Goal: Information Seeking & Learning: Find specific page/section

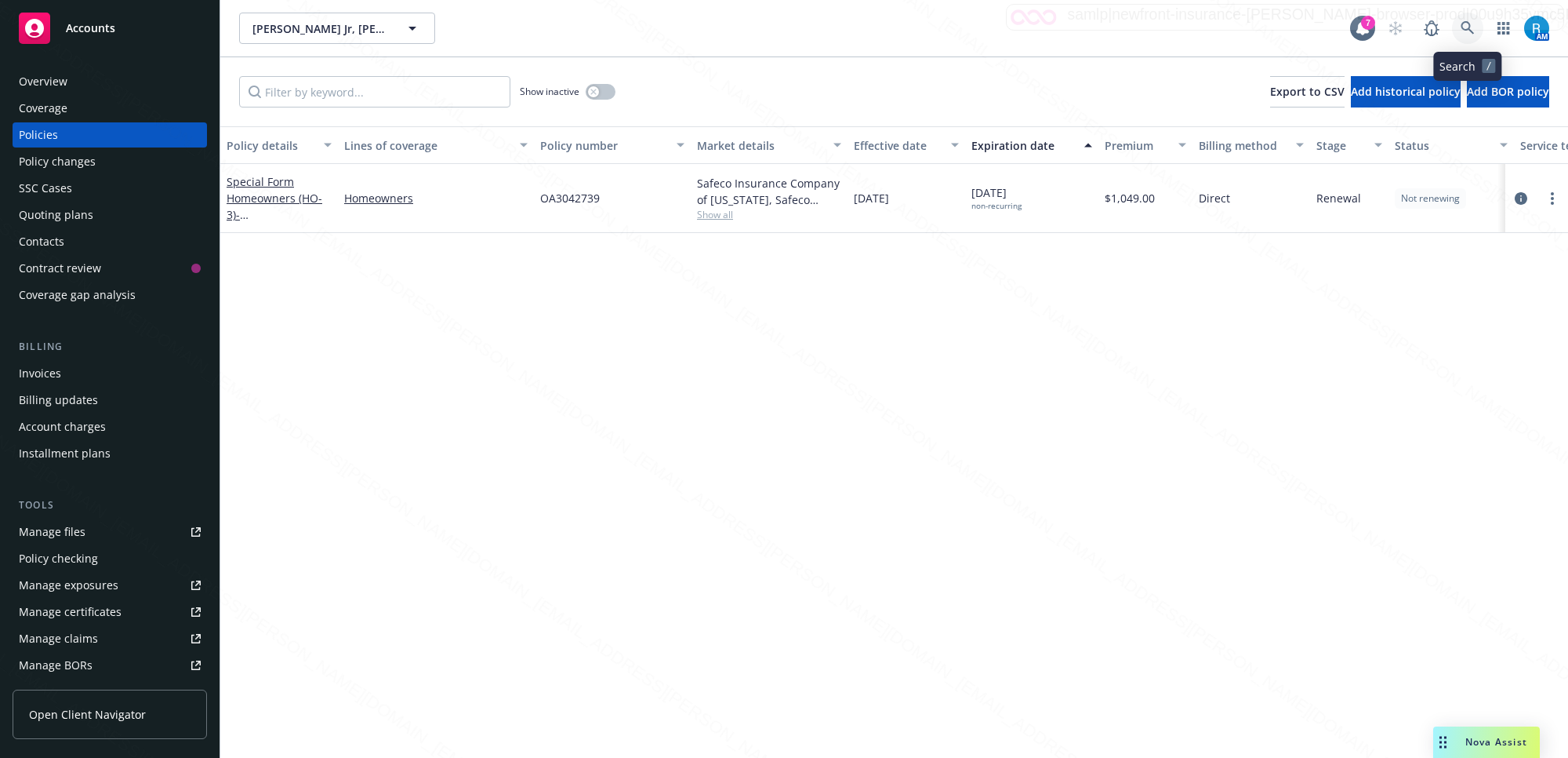
click at [1463, 25] on icon at bounding box center [1467, 29] width 14 height 14
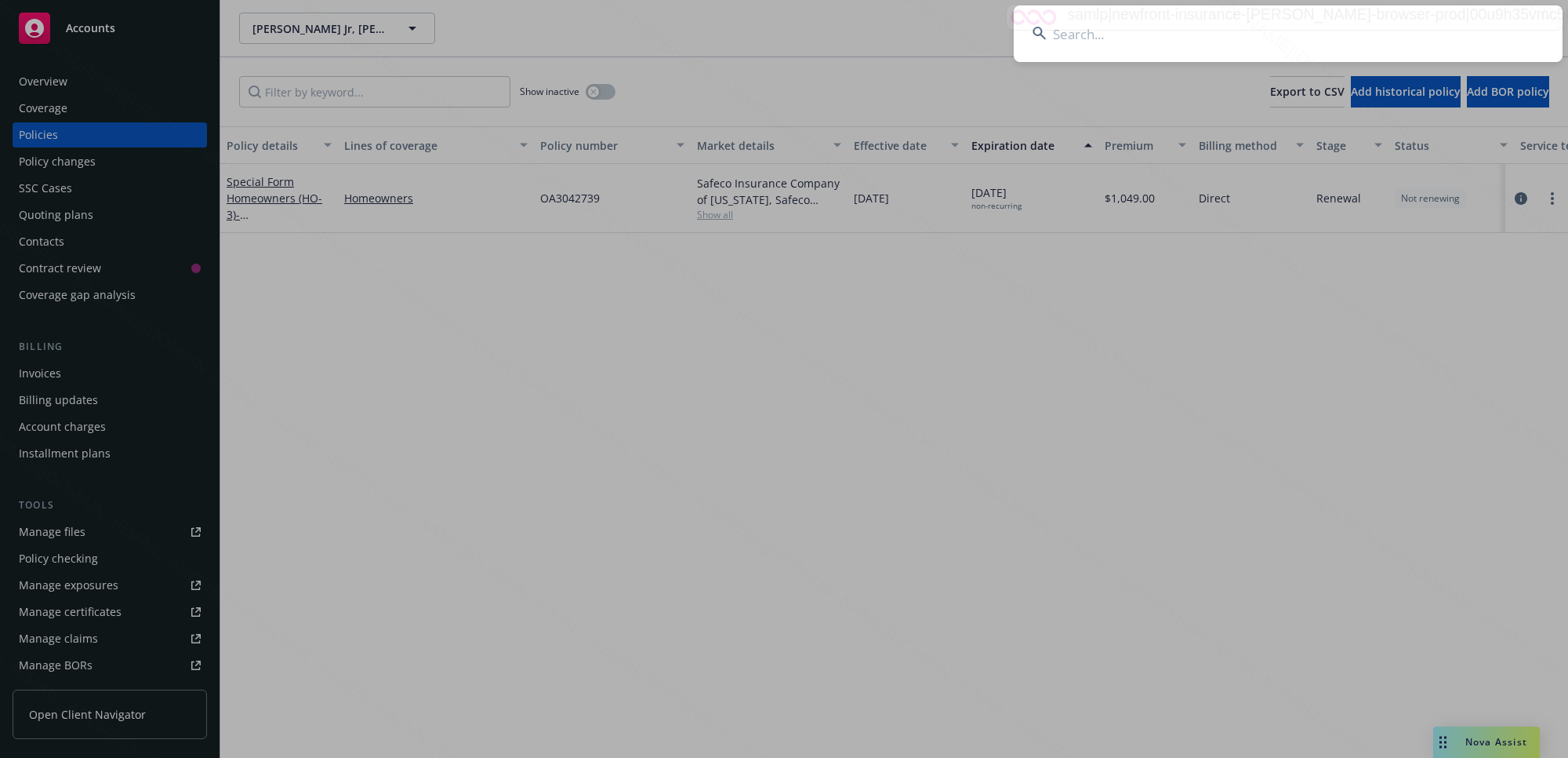
click at [1240, 39] on input at bounding box center [1288, 34] width 548 height 57
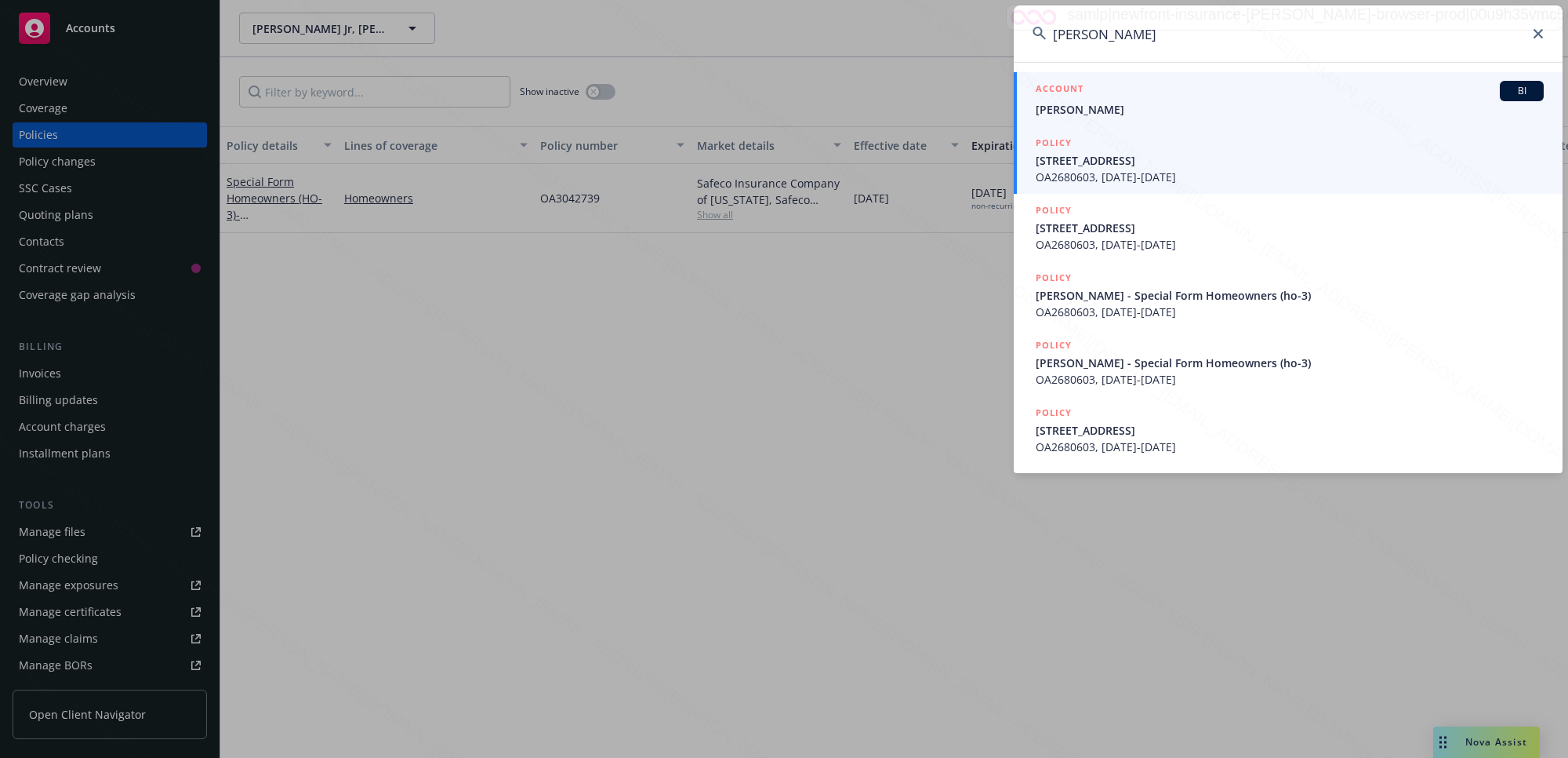
type input "MADELINE ESTELLE BYRNES"
click at [1146, 104] on span "[PERSON_NAME]" at bounding box center [1289, 109] width 508 height 17
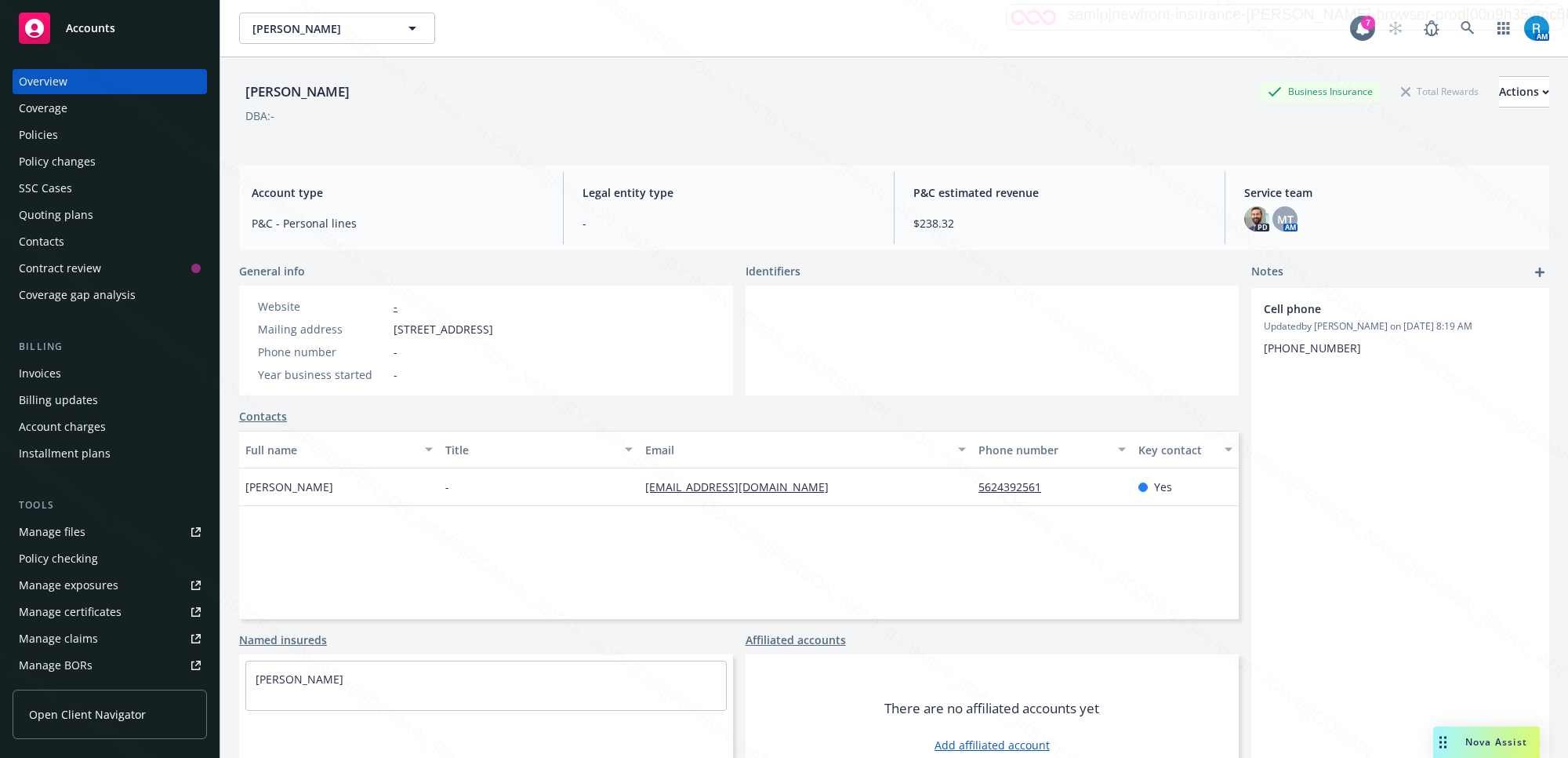
click at [83, 80] on div "Overview" at bounding box center [110, 81] width 182 height 25
drag, startPoint x: 433, startPoint y: 99, endPoint x: 236, endPoint y: 94, distance: 197.1
click at [236, 94] on div "Byrnes, Madeline Estelle Business Insurance Total Rewards Actions DBA: - Accoun…" at bounding box center [894, 436] width 1348 height 758
copy div "[PERSON_NAME]"
click at [419, 97] on div "Byrnes, Madeline Estelle Business Insurance Total Rewards Actions" at bounding box center [893, 91] width 1310 height 31
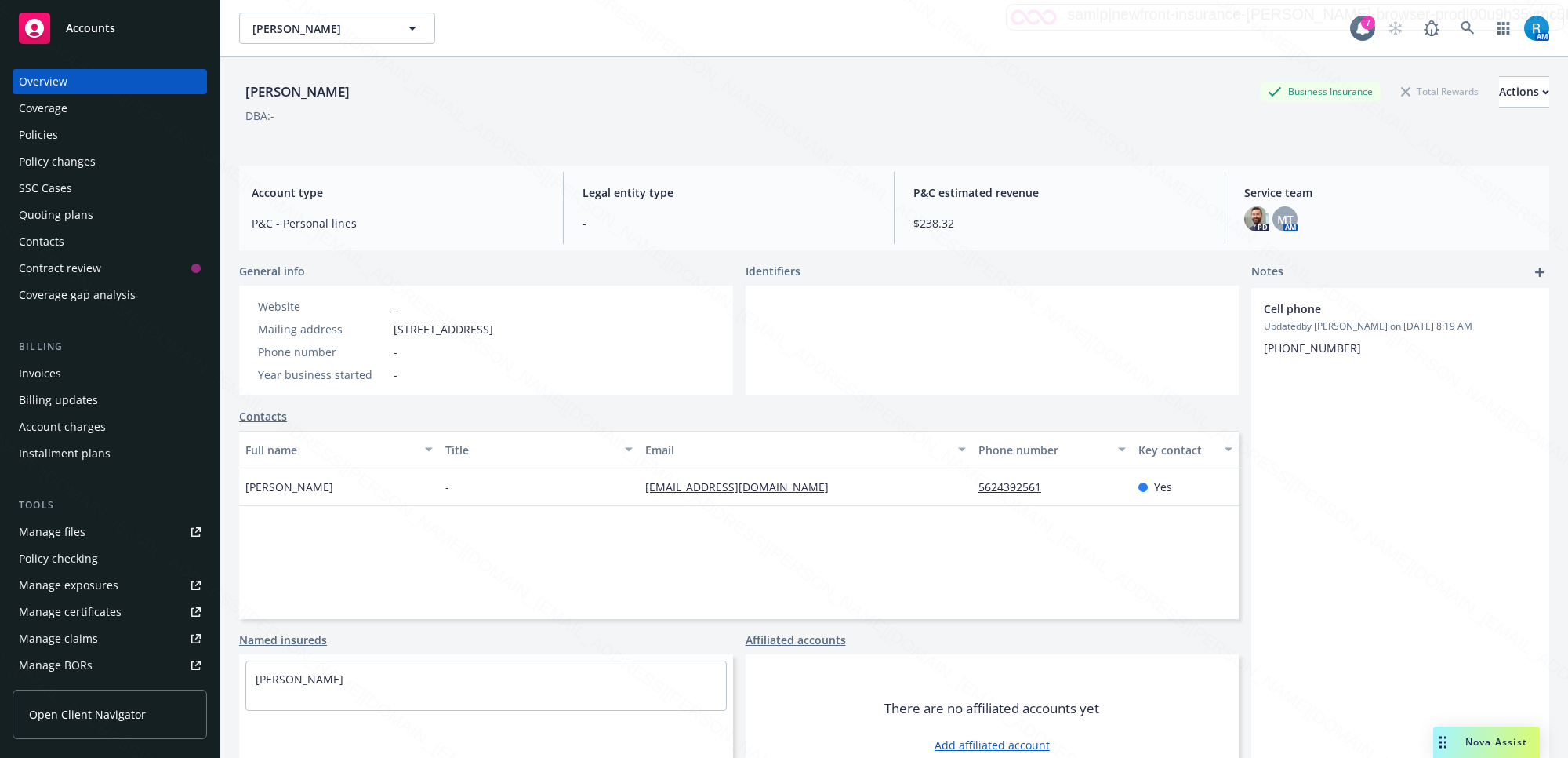
drag, startPoint x: 424, startPoint y: 97, endPoint x: 236, endPoint y: 90, distance: 188.1
click at [236, 90] on div "Byrnes, Madeline Estelle Business Insurance Total Rewards Actions DBA: - Accoun…" at bounding box center [894, 436] width 1348 height 758
copy div "[PERSON_NAME]"
click at [52, 131] on div "Policies" at bounding box center [38, 134] width 39 height 25
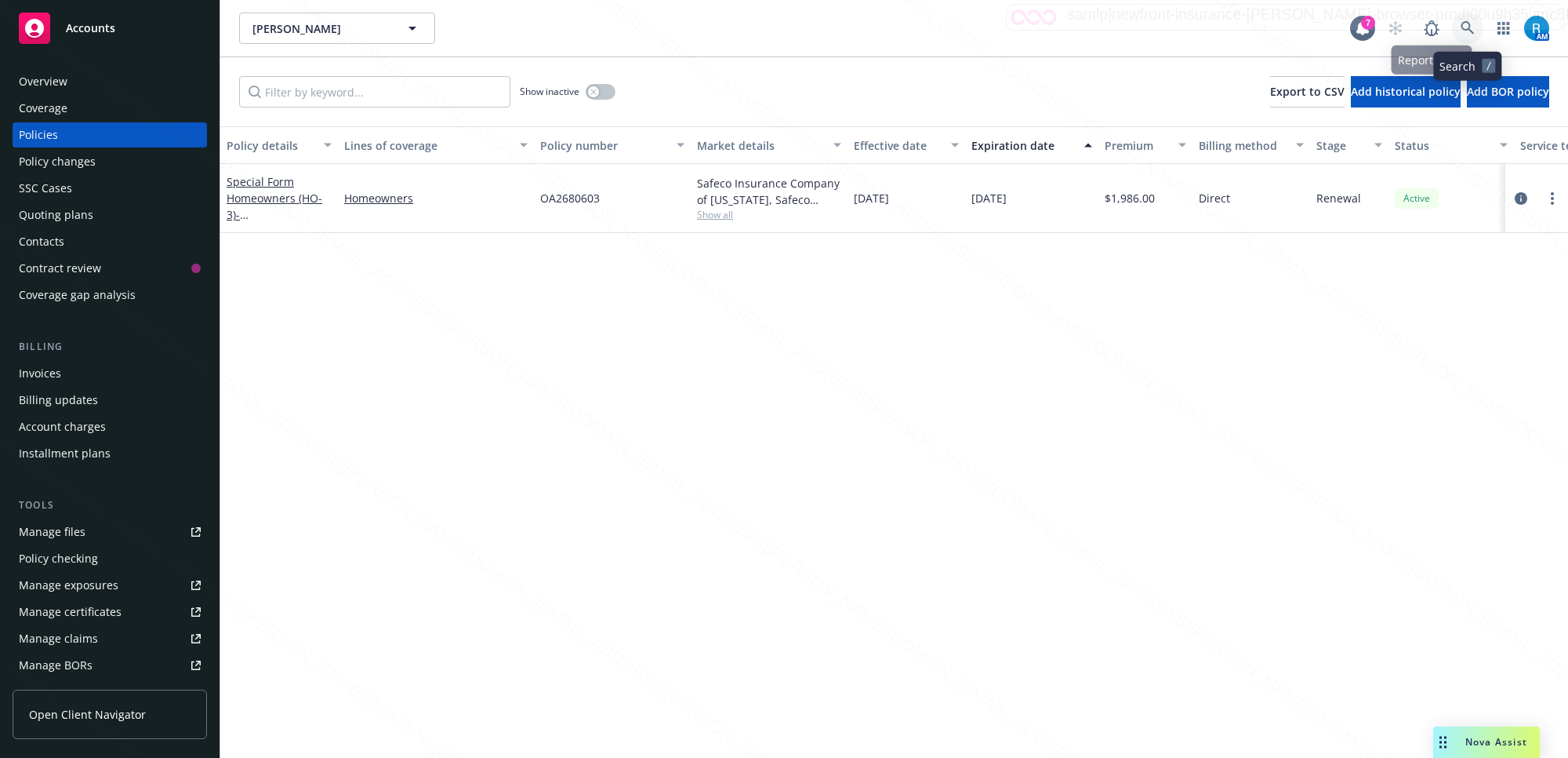
click at [1467, 26] on icon at bounding box center [1467, 29] width 14 height 14
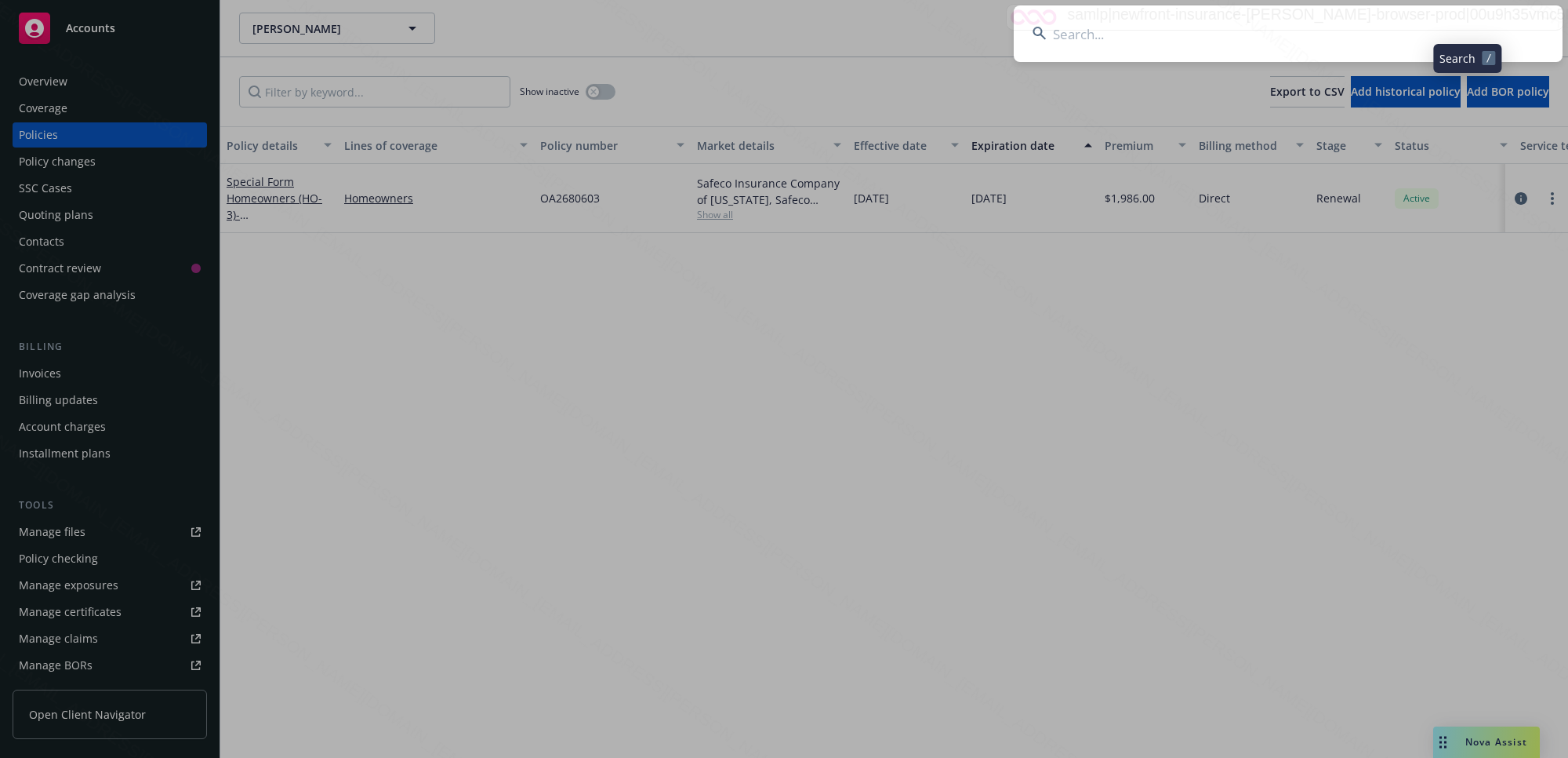
click at [1280, 24] on input at bounding box center [1288, 34] width 548 height 57
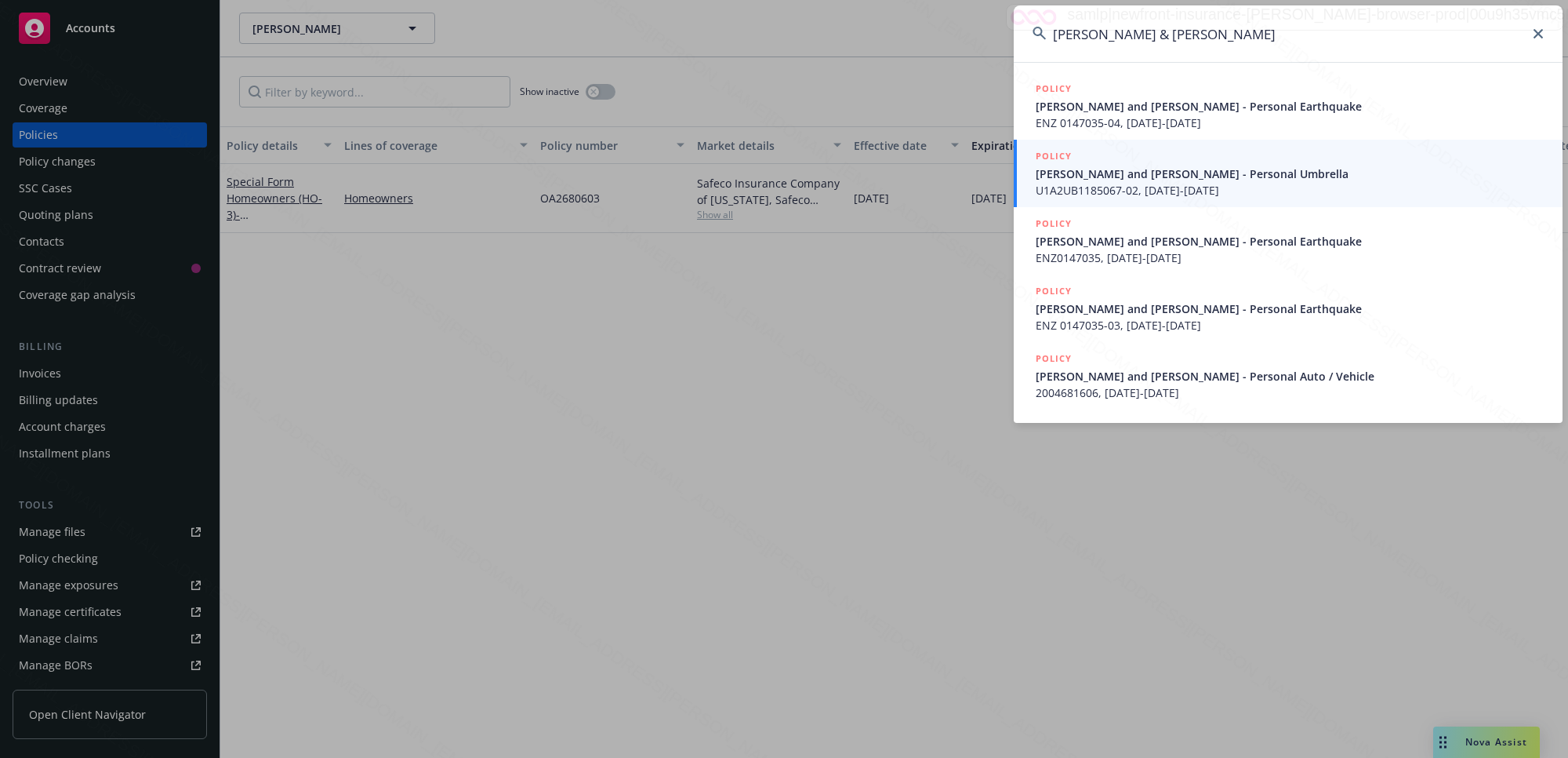
click at [1236, 35] on input "[PERSON_NAME] & [PERSON_NAME]" at bounding box center [1288, 34] width 548 height 57
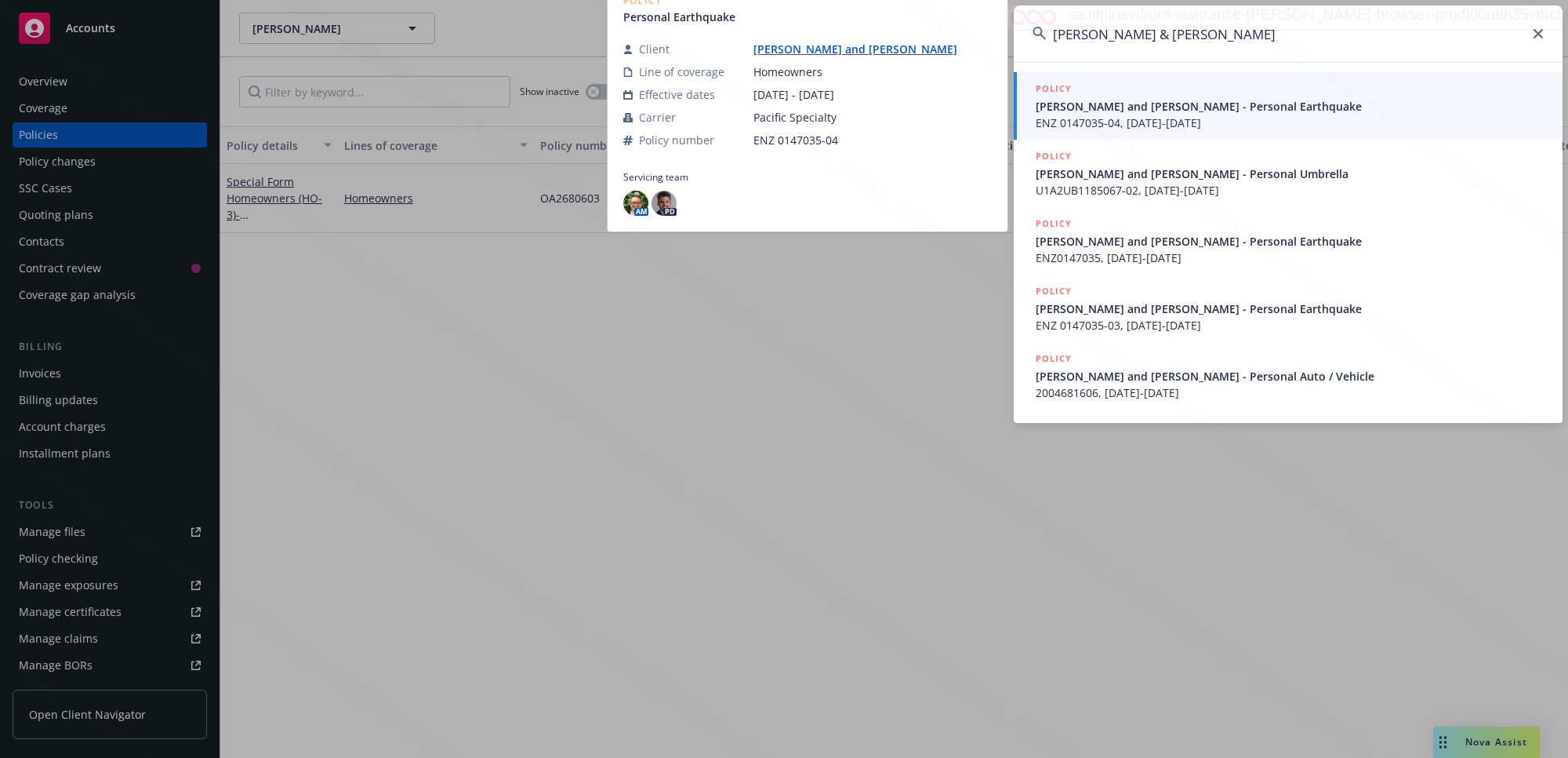
type input "[PERSON_NAME] & [PERSON_NAME]"
click at [1204, 114] on span "ENZ 0147035-04, [DATE]-[DATE]" at bounding box center [1289, 122] width 508 height 17
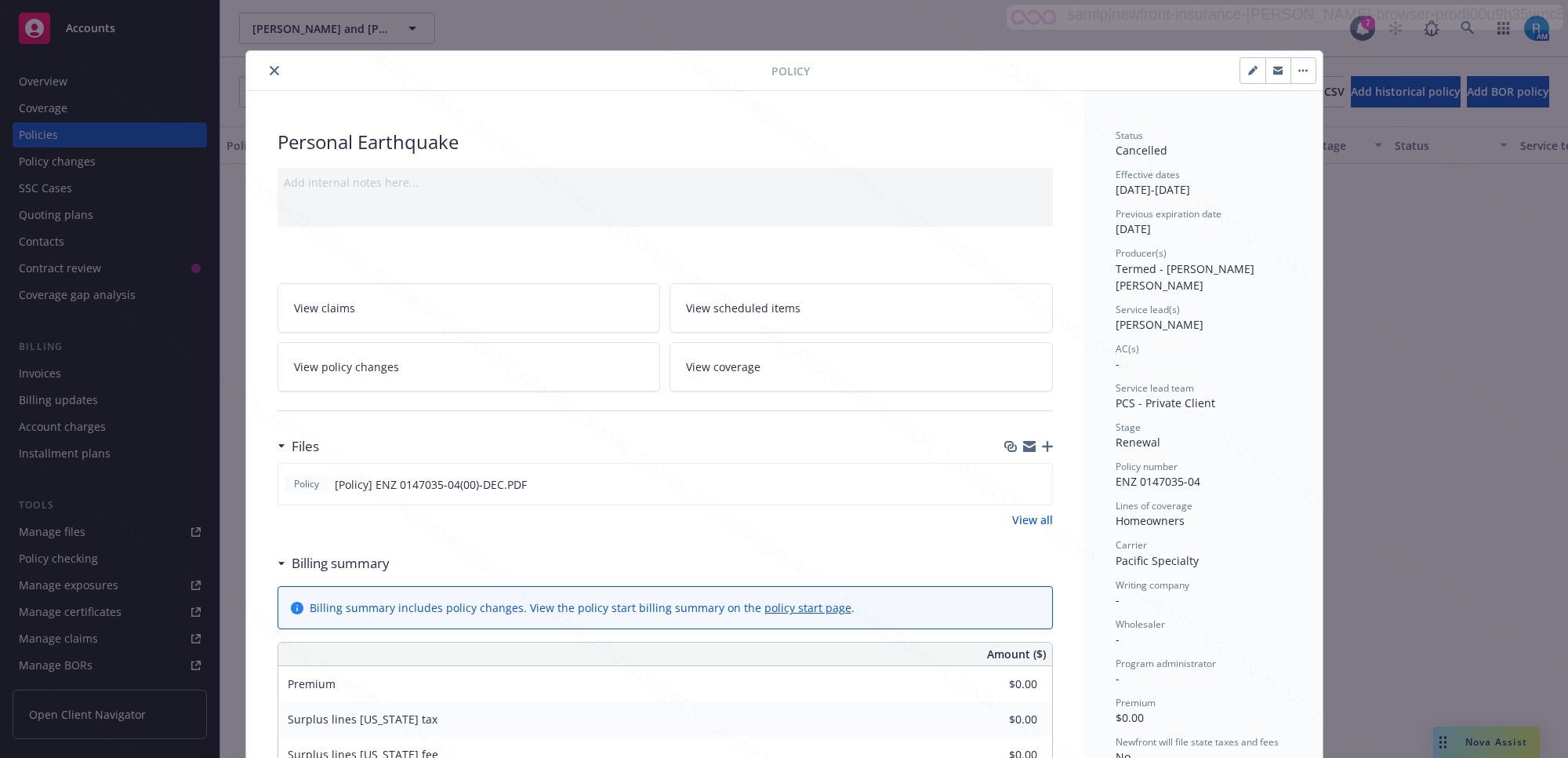
click at [271, 69] on icon "close" at bounding box center [275, 70] width 10 height 10
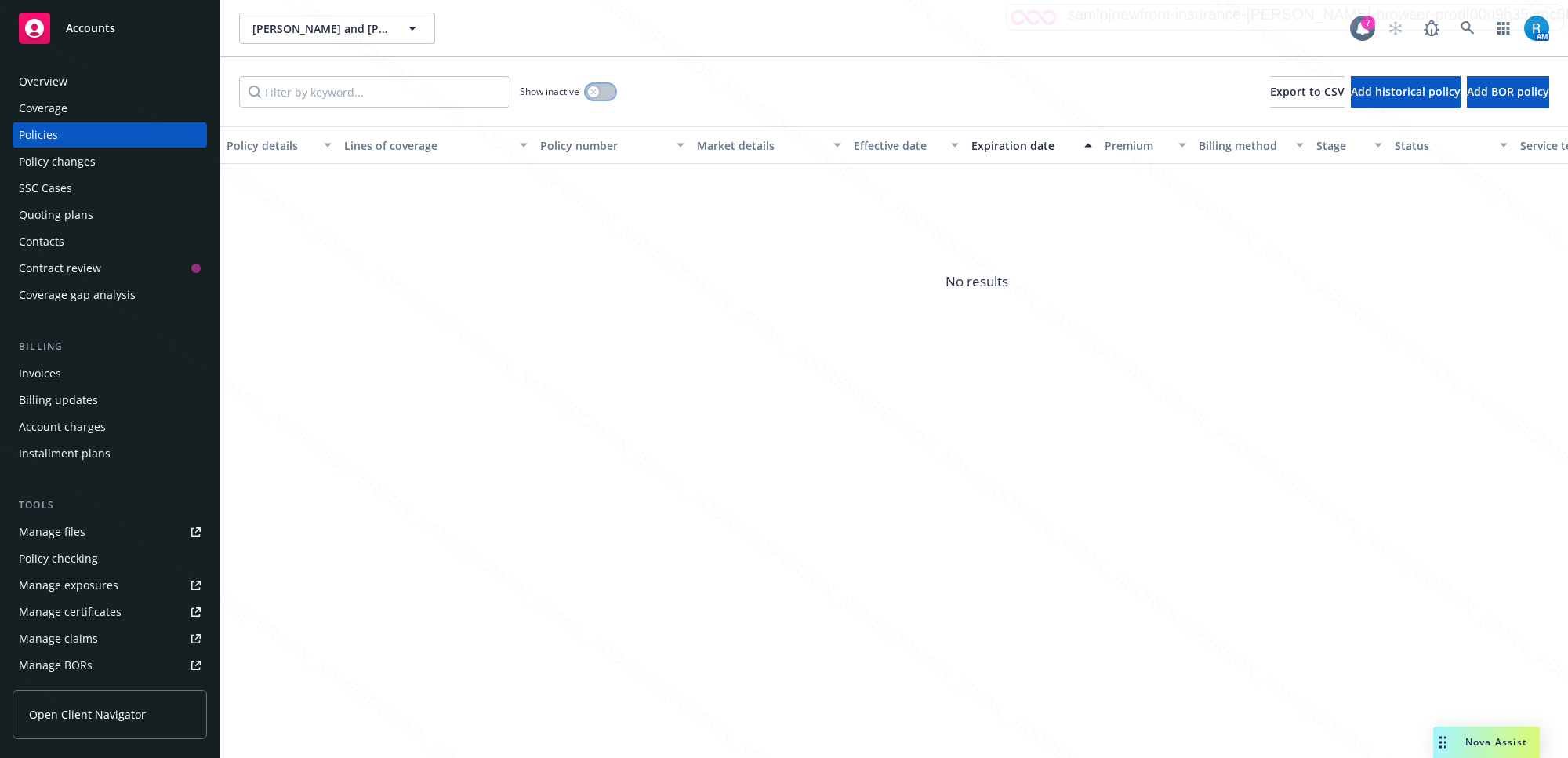
click at [601, 97] on button "button" at bounding box center [600, 92] width 30 height 16
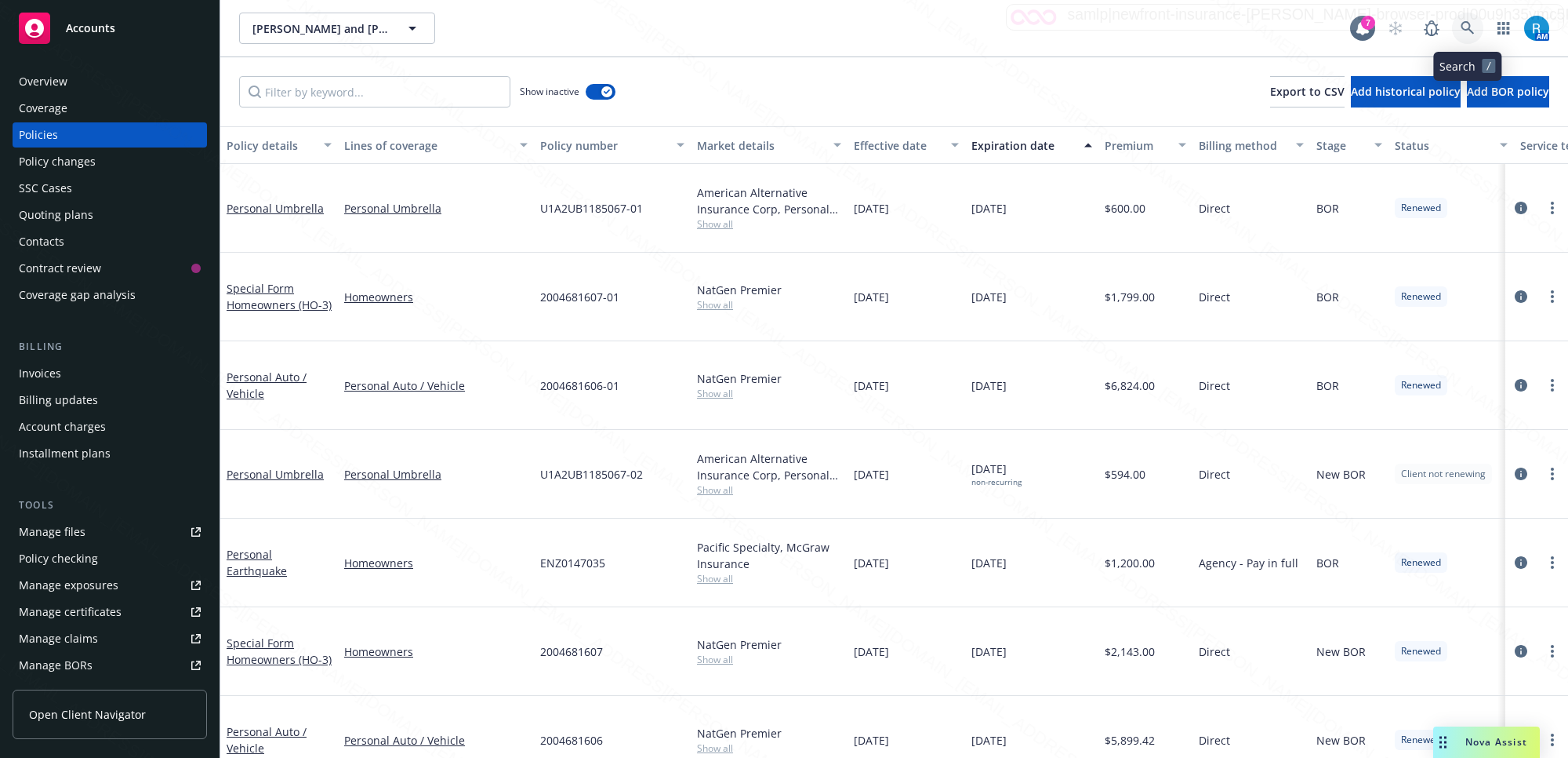
click at [1468, 22] on icon at bounding box center [1467, 28] width 14 height 14
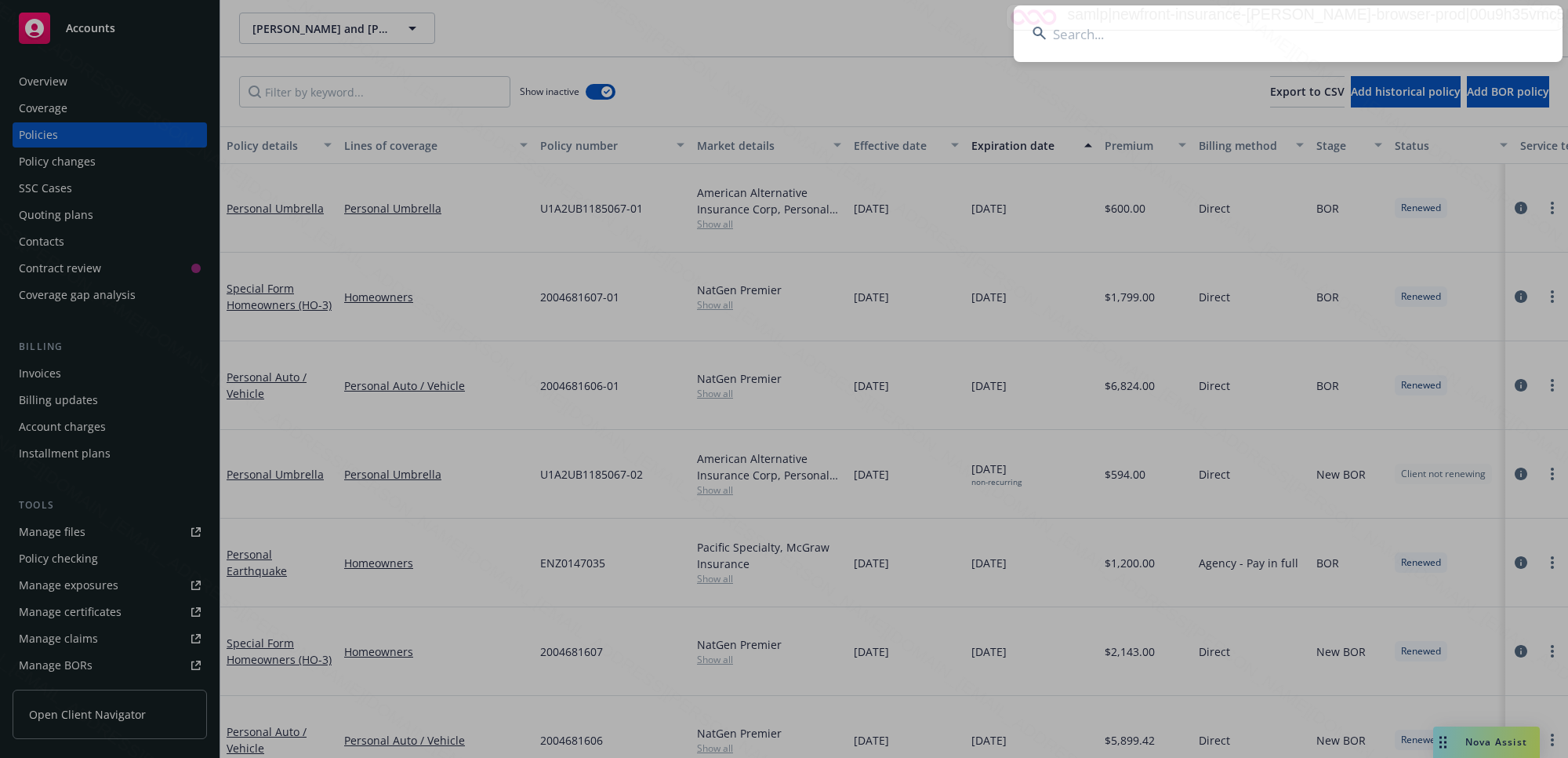
click at [1274, 29] on input at bounding box center [1288, 34] width 548 height 57
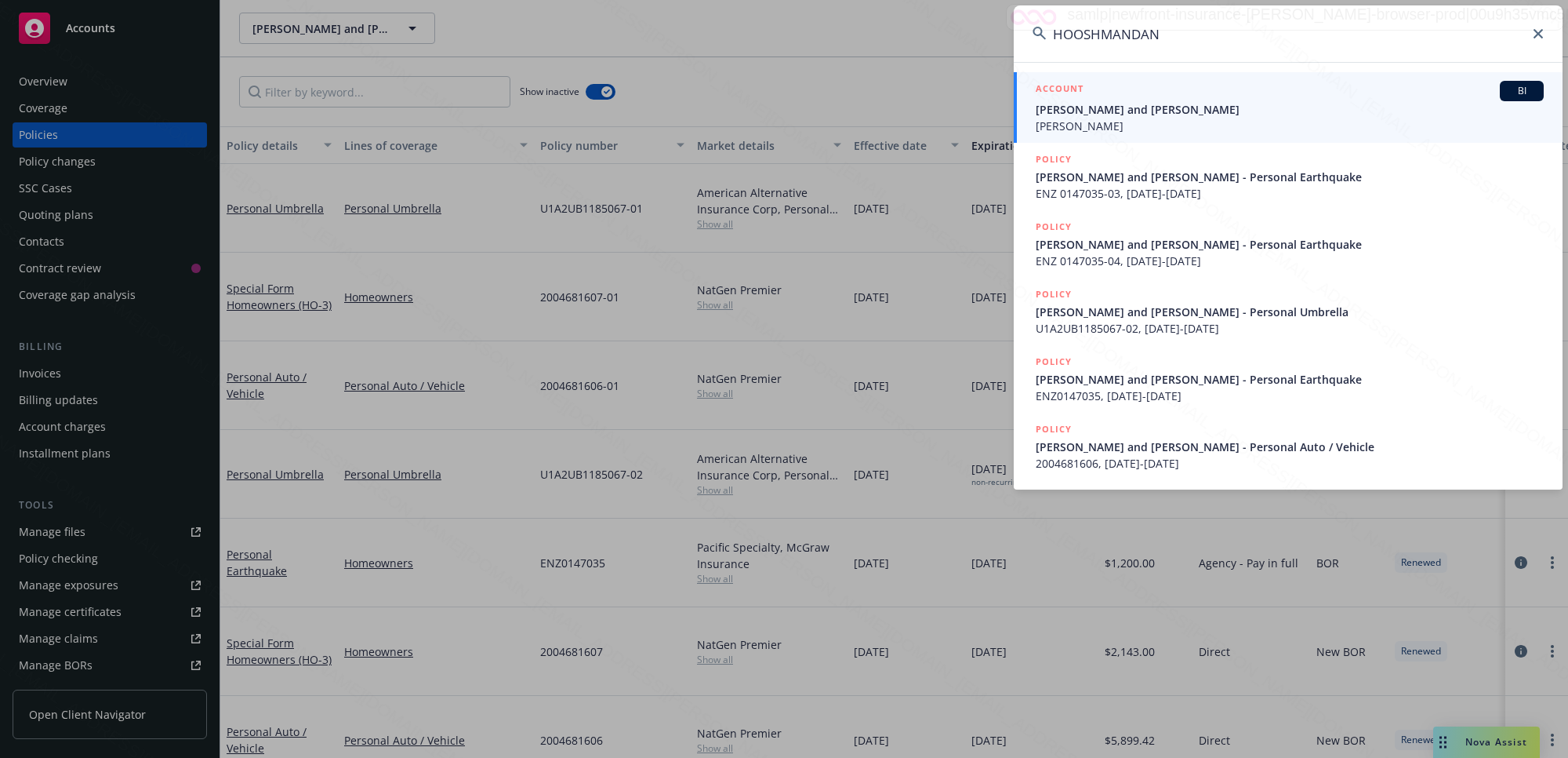
type input "HOOSHMANDAN"
click at [1540, 32] on icon at bounding box center [1538, 34] width 10 height 10
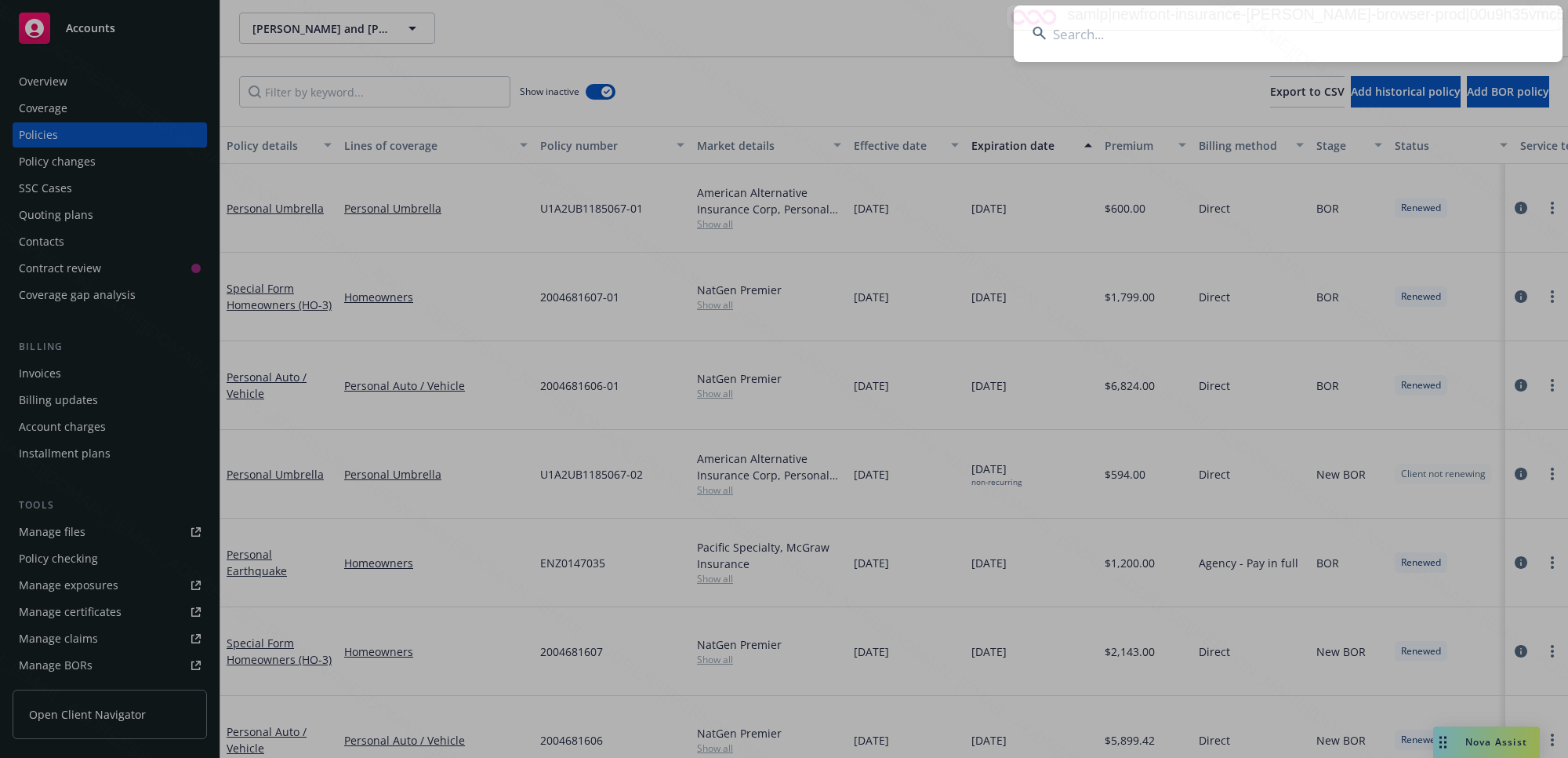
paste input "609475571 633 1"
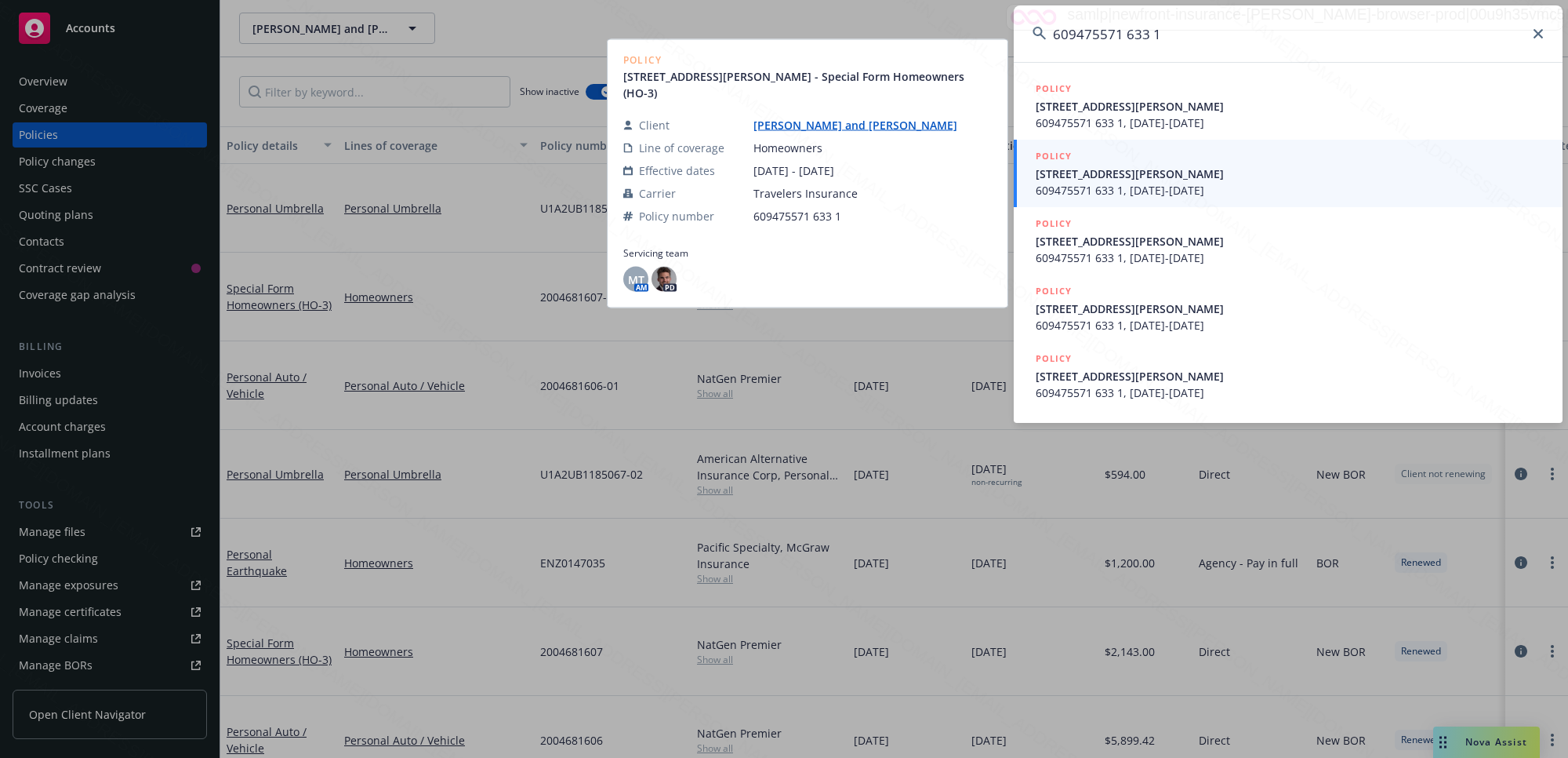
type input "609475571 633 1"
click at [1079, 173] on span "[STREET_ADDRESS][PERSON_NAME]" at bounding box center [1289, 173] width 508 height 17
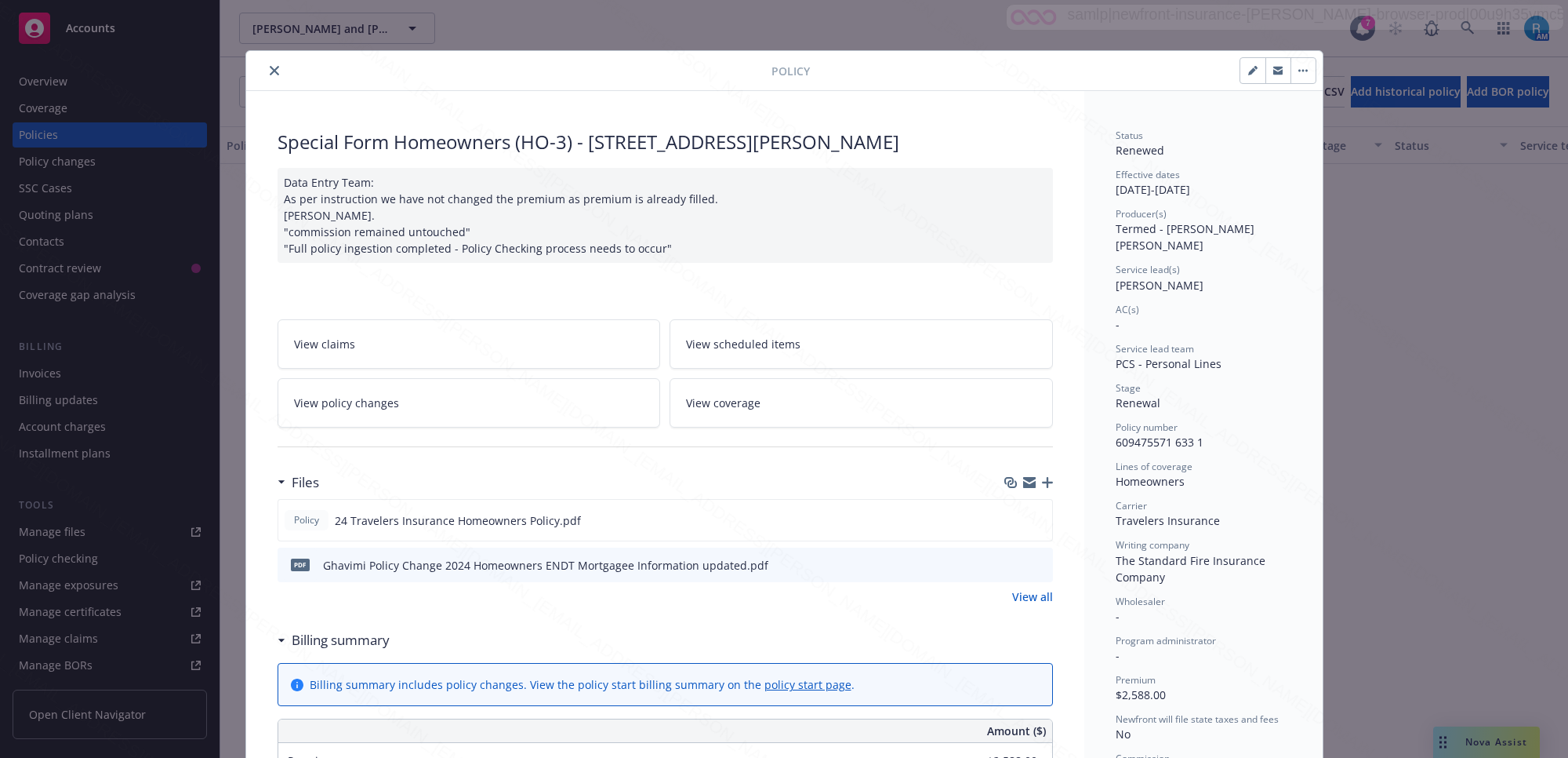
click at [270, 70] on icon "close" at bounding box center [275, 70] width 10 height 10
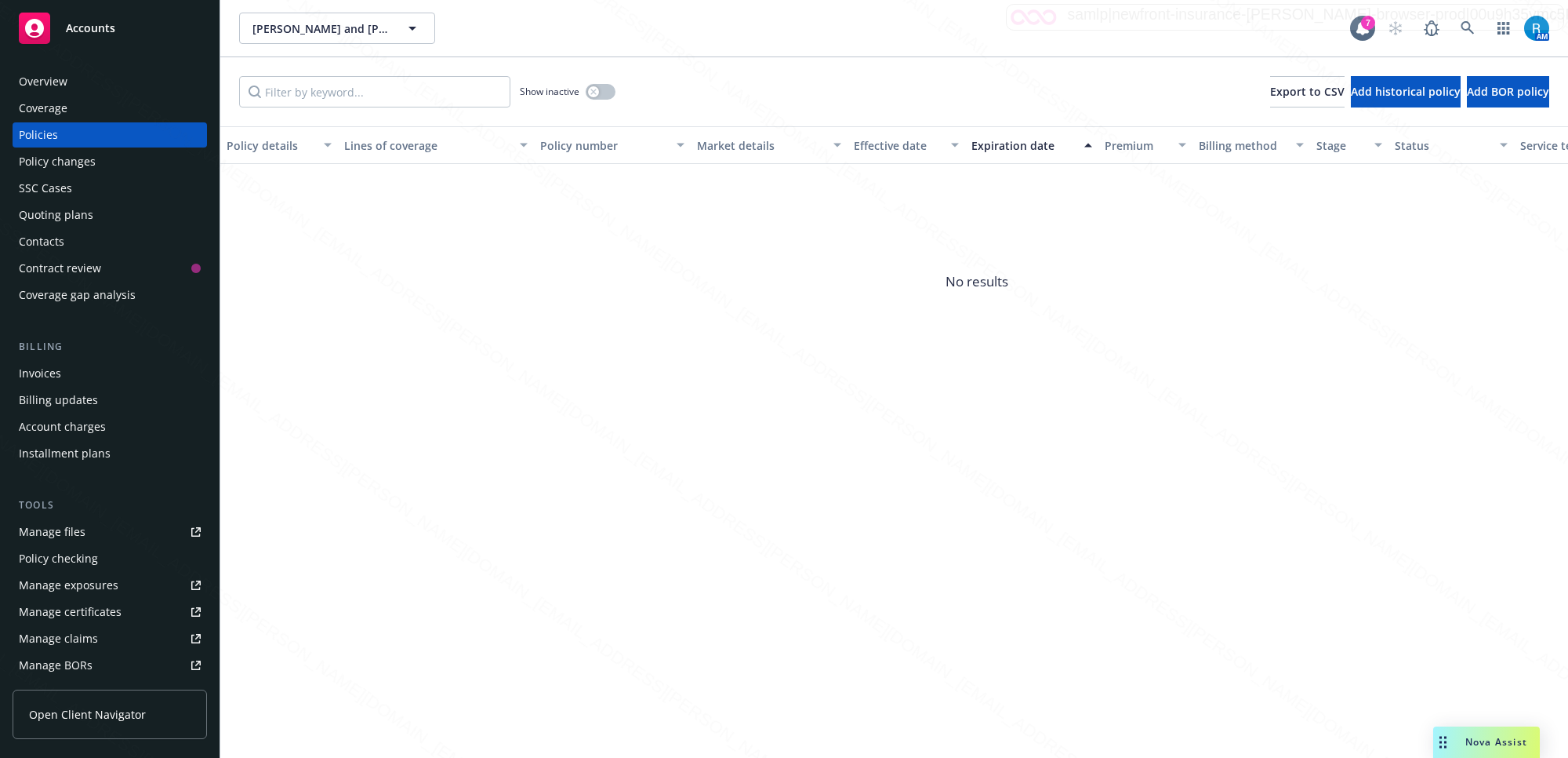
click at [57, 81] on div "Overview" at bounding box center [43, 81] width 49 height 25
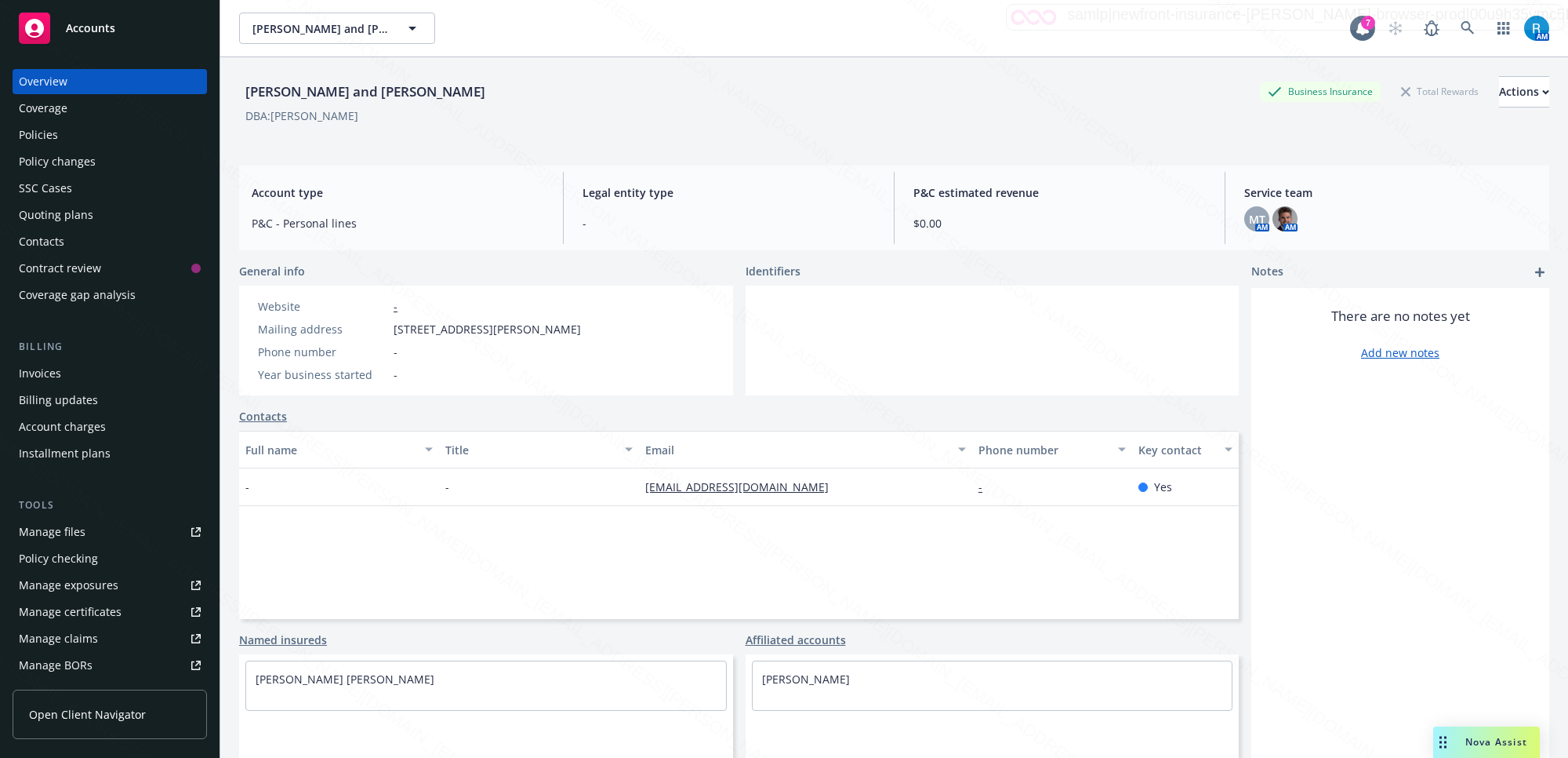
click at [70, 133] on div "Policies" at bounding box center [110, 134] width 182 height 25
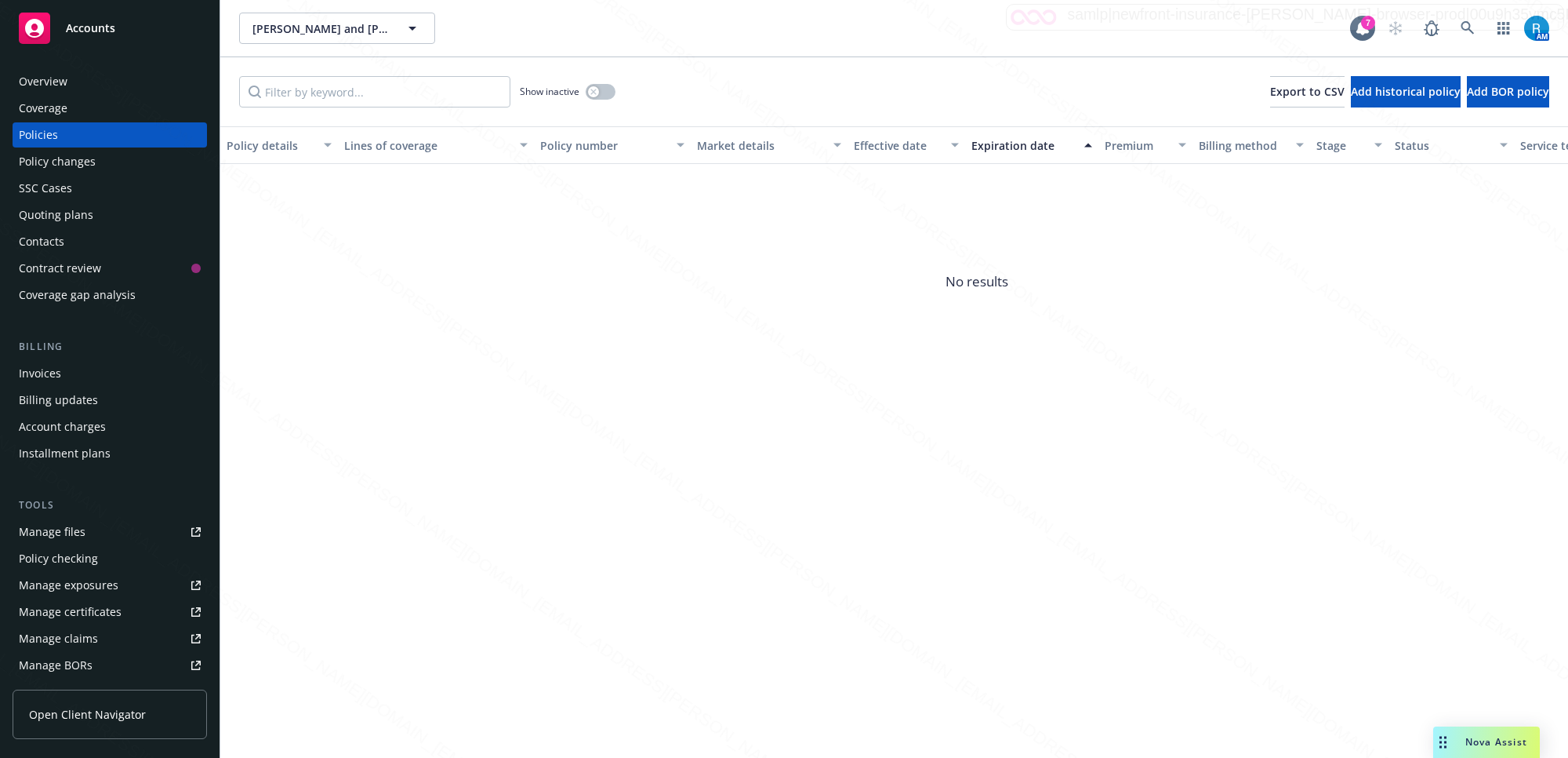
click at [75, 78] on div "Overview" at bounding box center [110, 81] width 182 height 25
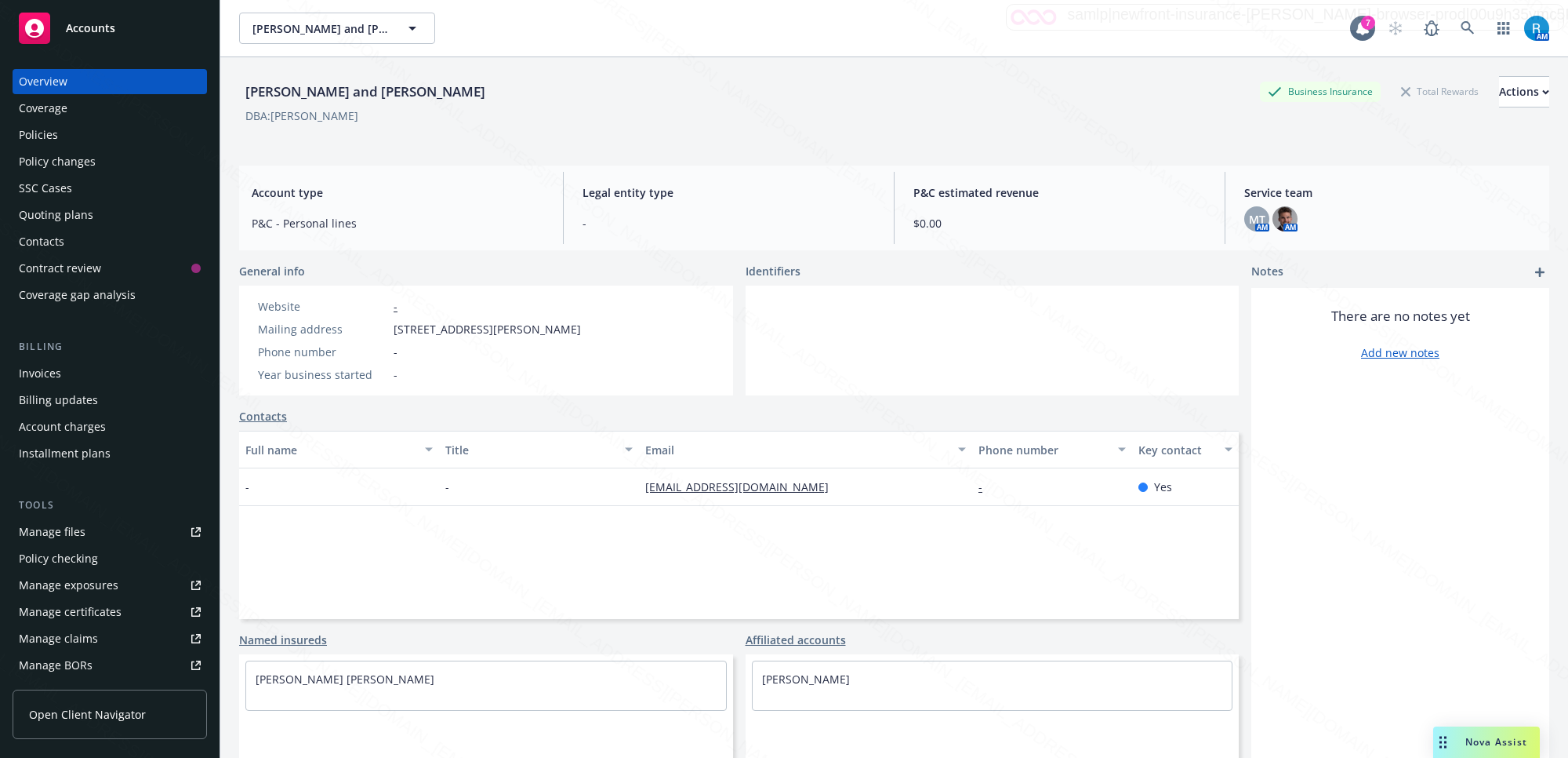
drag, startPoint x: 490, startPoint y: 90, endPoint x: 170, endPoint y: 95, distance: 320.0
click at [244, 95] on div "[PERSON_NAME] and [PERSON_NAME] Business Insurance Total Rewards Actions" at bounding box center [893, 91] width 1310 height 31
click at [52, 136] on div "Policies" at bounding box center [38, 134] width 39 height 25
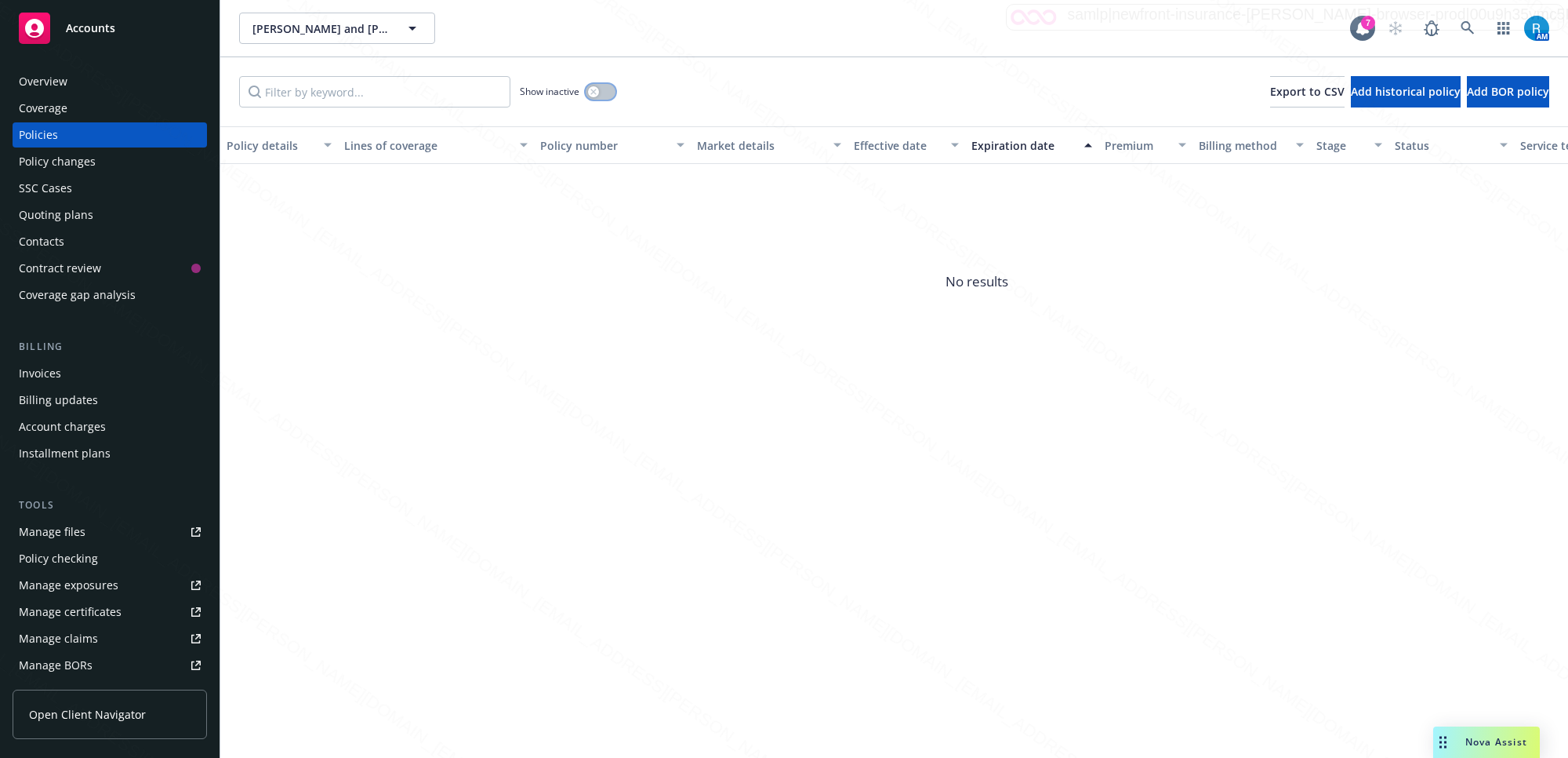
click at [602, 92] on button "button" at bounding box center [600, 92] width 30 height 16
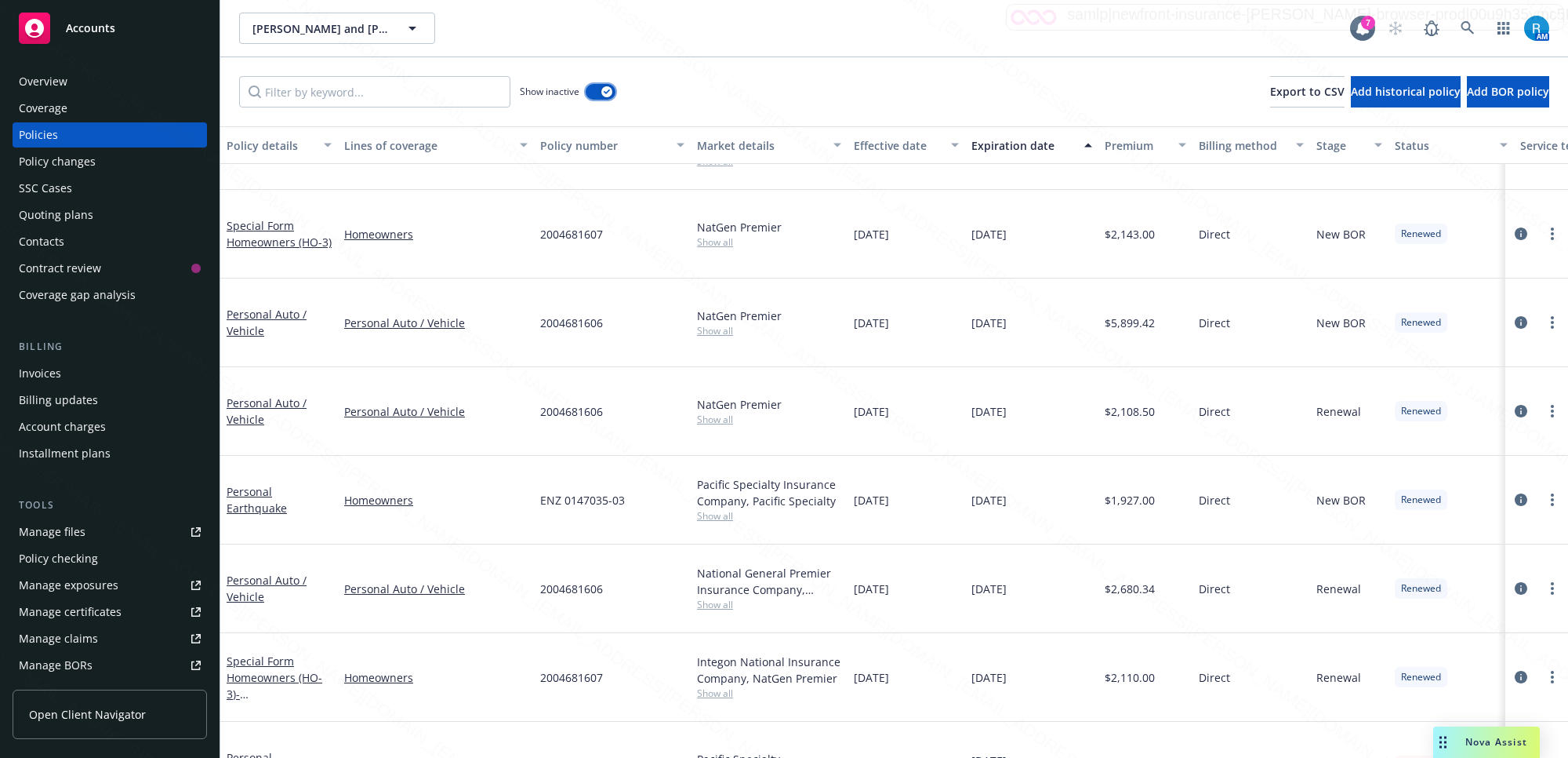
scroll to position [353, 0]
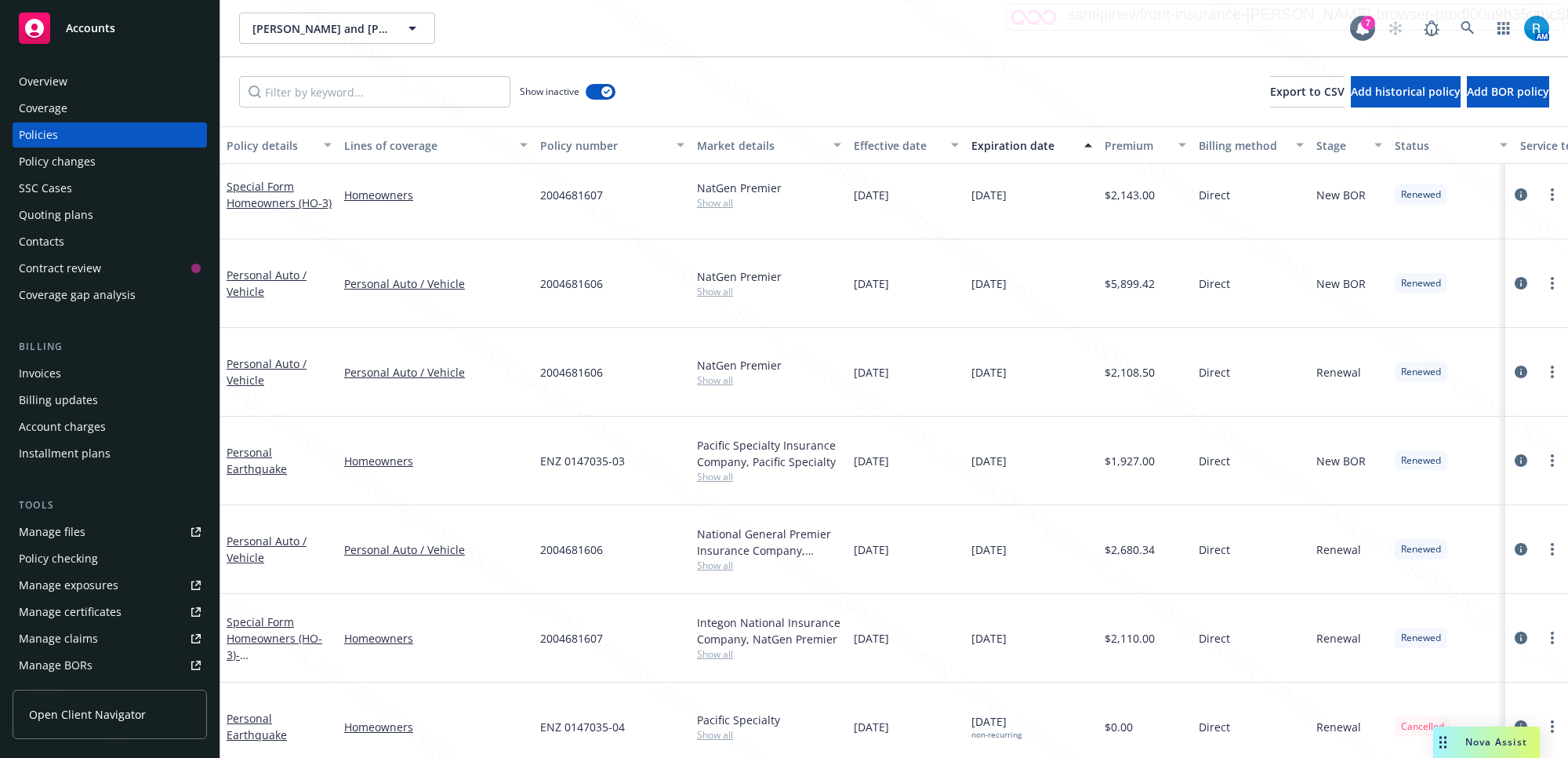
click at [57, 85] on div "Overview" at bounding box center [43, 81] width 49 height 25
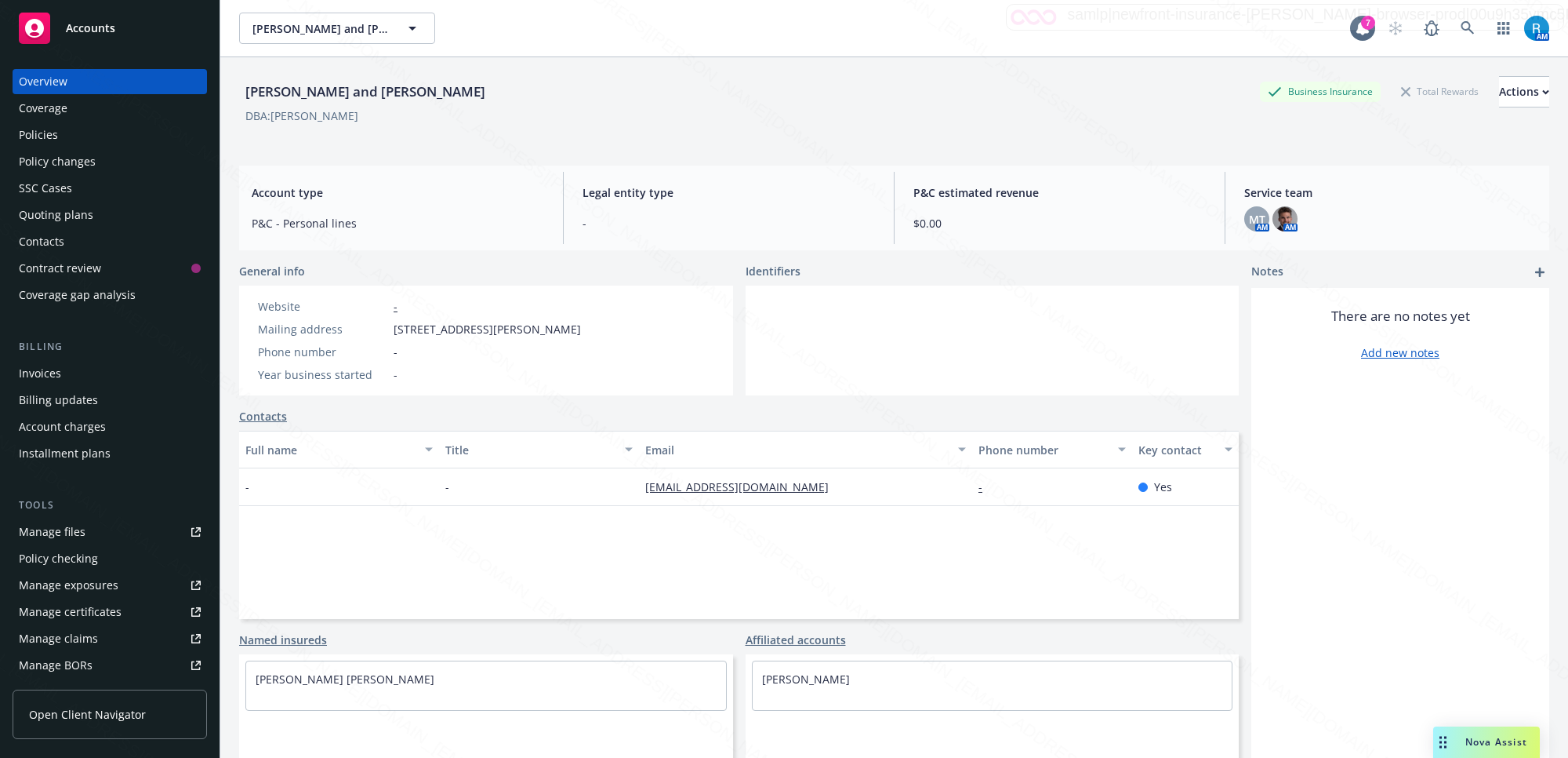
drag, startPoint x: 521, startPoint y: 92, endPoint x: 237, endPoint y: 98, distance: 284.1
click at [237, 98] on div "[PERSON_NAME] and [PERSON_NAME] Business Insurance Total Rewards Actions DBA: B…" at bounding box center [894, 436] width 1348 height 758
copy div "[PERSON_NAME] and [PERSON_NAME]"
